Goal: Information Seeking & Learning: Learn about a topic

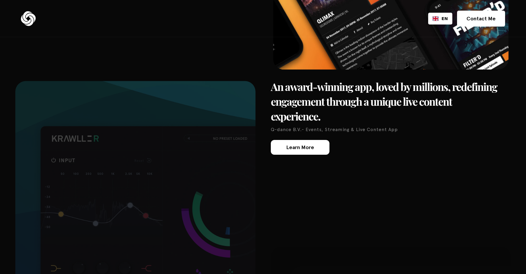
scroll to position [1596, 0]
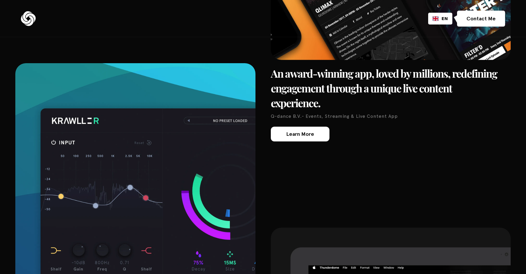
click at [293, 131] on div "Learn More" at bounding box center [300, 133] width 28 height 5
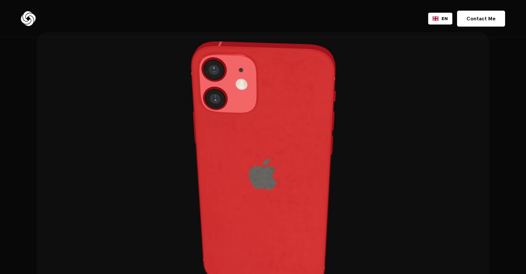
scroll to position [275, 0]
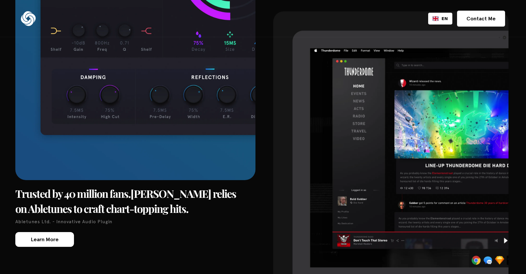
scroll to position [1817, 0]
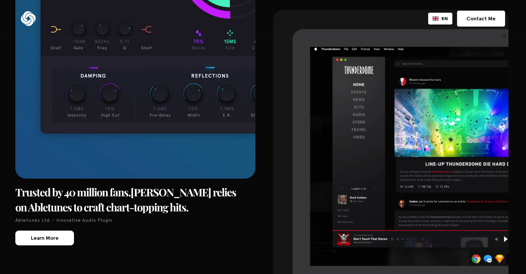
click at [354, 141] on img at bounding box center [390, 174] width 235 height 329
click at [344, 148] on img at bounding box center [390, 174] width 235 height 329
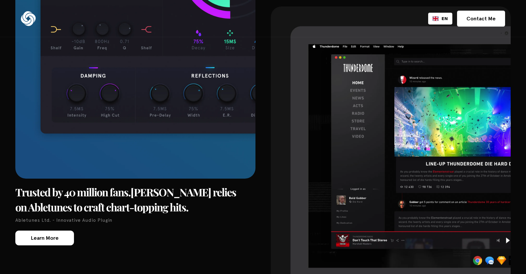
click at [66, 230] on link "Learn More" at bounding box center [44, 237] width 59 height 15
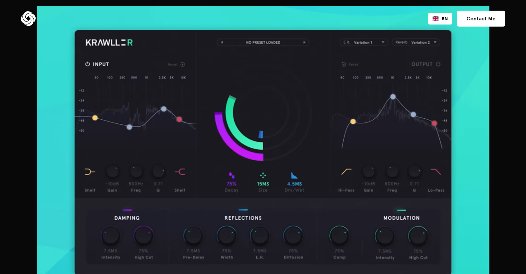
scroll to position [366, 0]
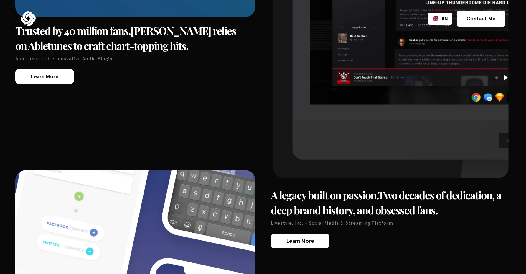
scroll to position [1979, 0]
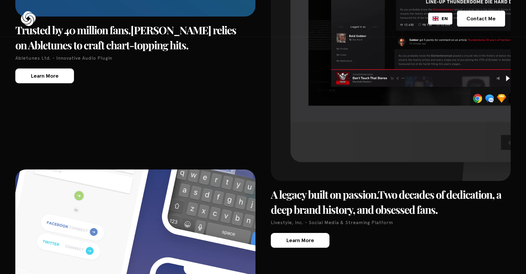
click at [307, 237] on div "Learn More" at bounding box center [300, 239] width 28 height 5
